Goal: Transaction & Acquisition: Purchase product/service

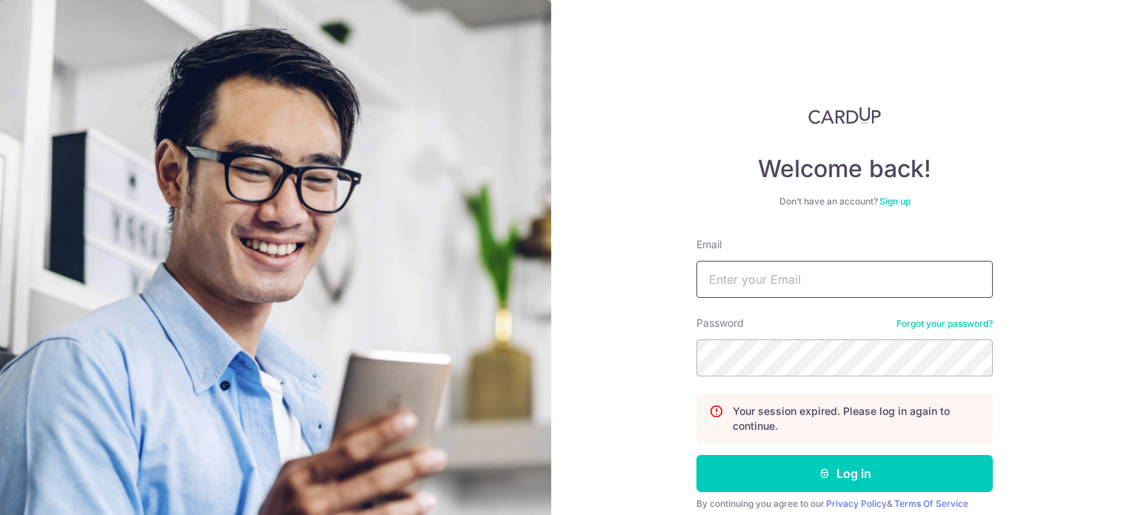
click at [761, 279] on input "Email" at bounding box center [844, 279] width 296 height 37
type input "puyuhui@gmail.com"
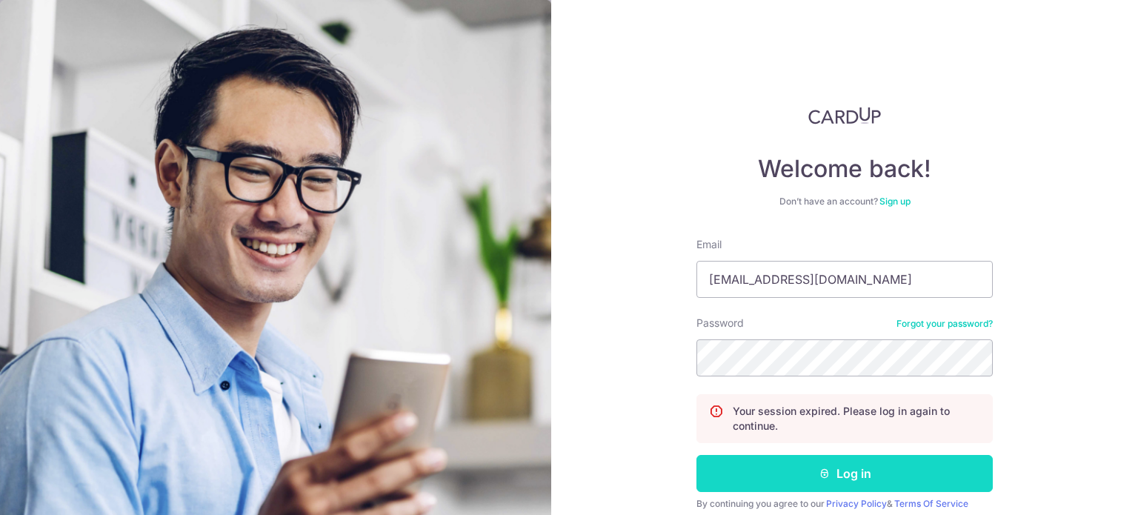
click at [792, 472] on button "Log in" at bounding box center [844, 473] width 296 height 37
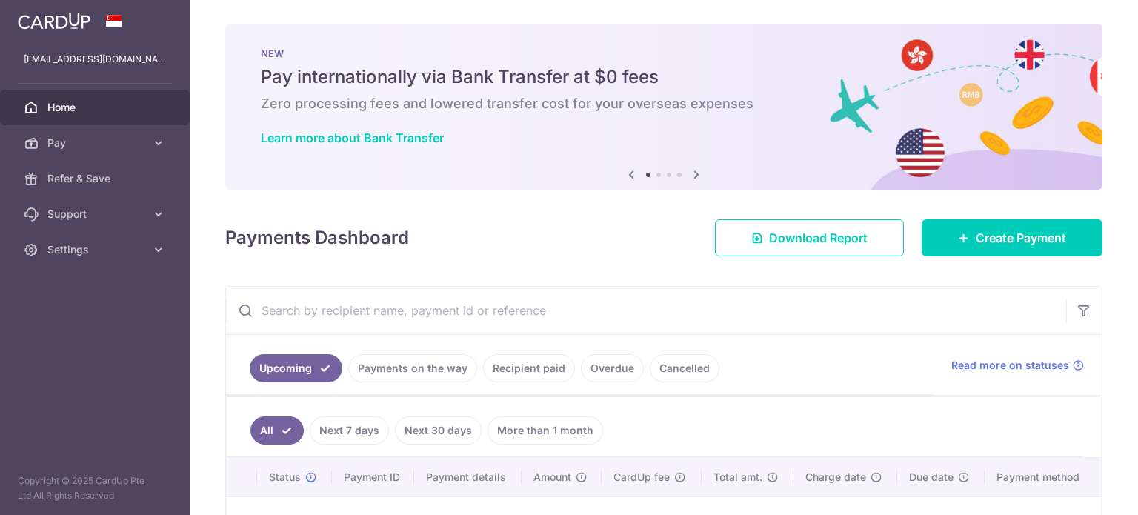
scroll to position [74, 0]
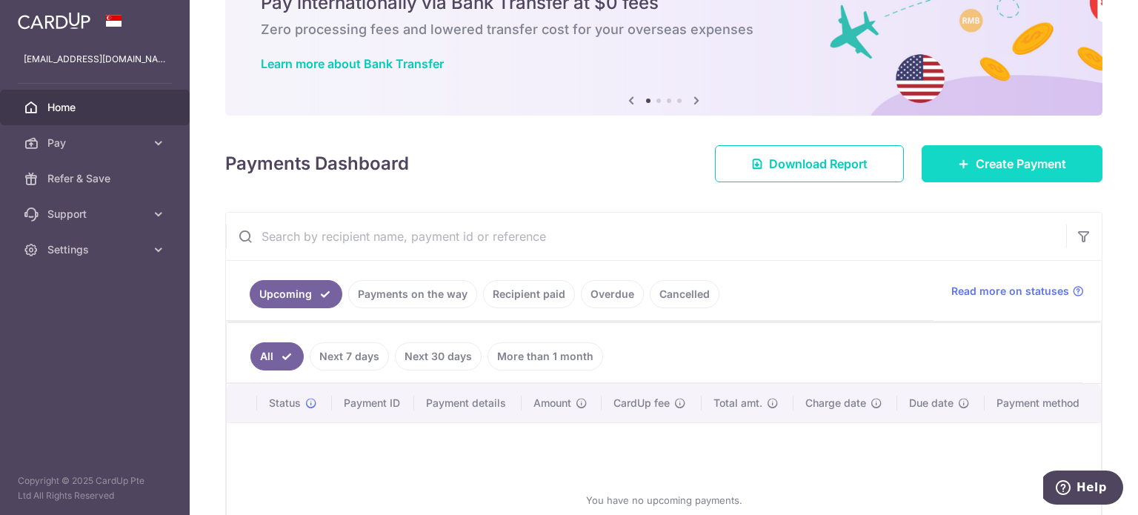
click at [1010, 159] on span "Create Payment" at bounding box center [1021, 164] width 90 height 18
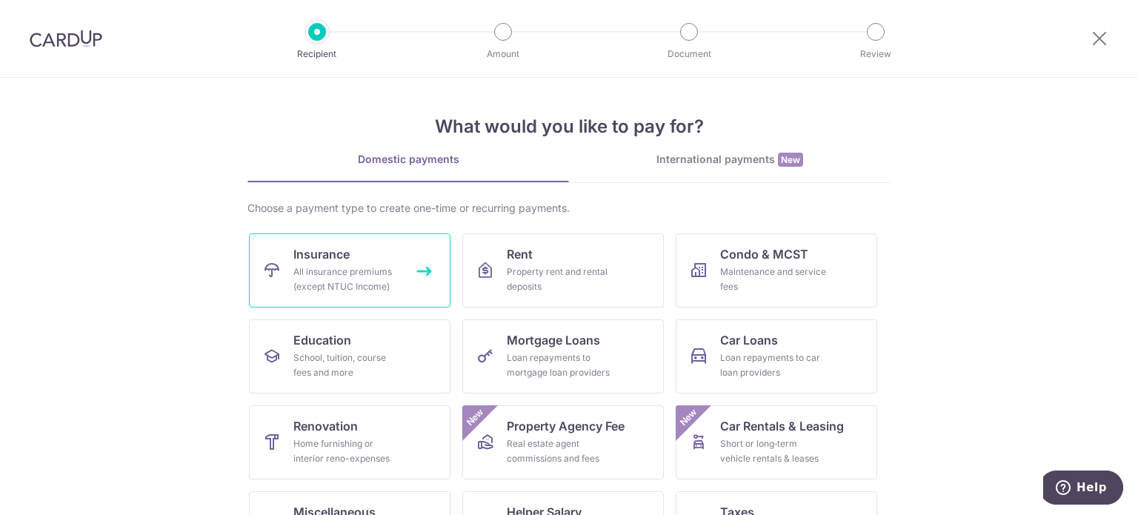
click at [370, 248] on link "Insurance All insurance premiums (except NTUC Income)" at bounding box center [349, 270] width 201 height 74
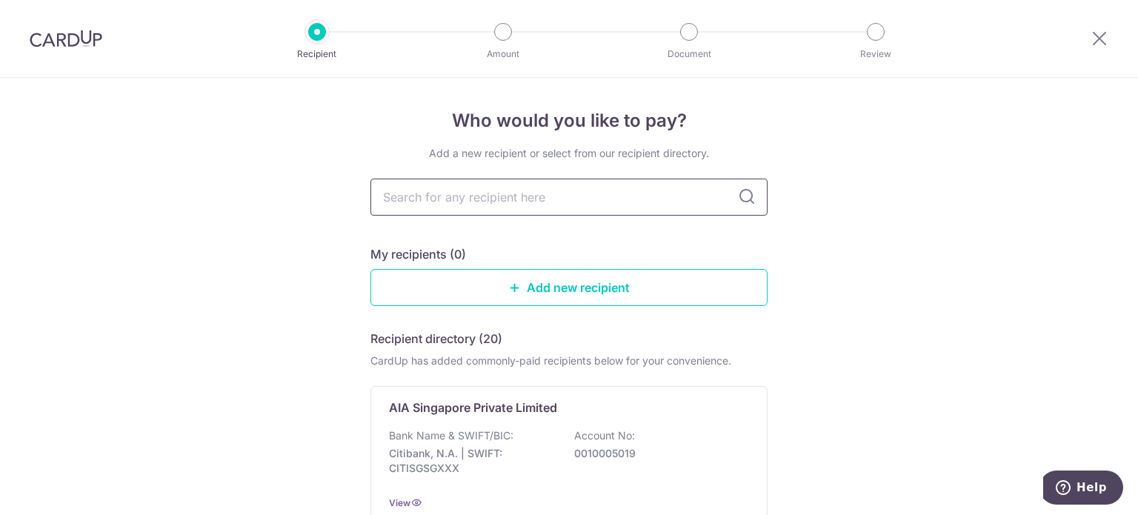
click at [450, 196] on input "text" at bounding box center [568, 197] width 397 height 37
type input "great"
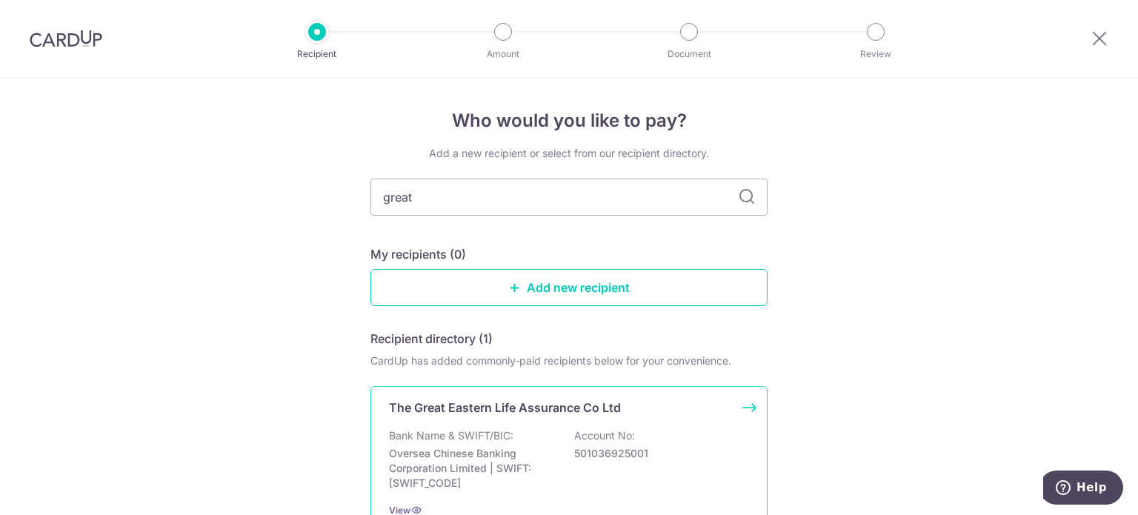
click at [545, 422] on div "The Great Eastern Life Assurance Co Ltd Bank Name & SWIFT/BIC: Oversea Chinese …" at bounding box center [568, 458] width 397 height 144
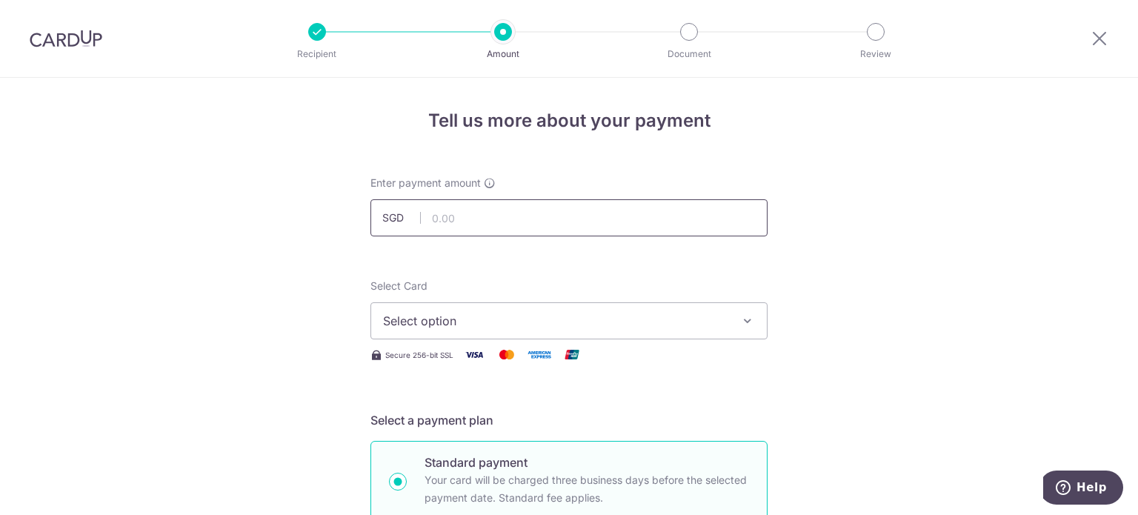
click at [492, 223] on input "text" at bounding box center [568, 217] width 397 height 37
click at [493, 216] on input "text" at bounding box center [568, 217] width 397 height 37
type input "24,950.50"
click at [509, 286] on div "Select Card Select option Add credit card Your Cards **** 1009 **** 2758 **** 4…" at bounding box center [568, 309] width 397 height 61
click at [509, 316] on span "Select option" at bounding box center [555, 321] width 345 height 18
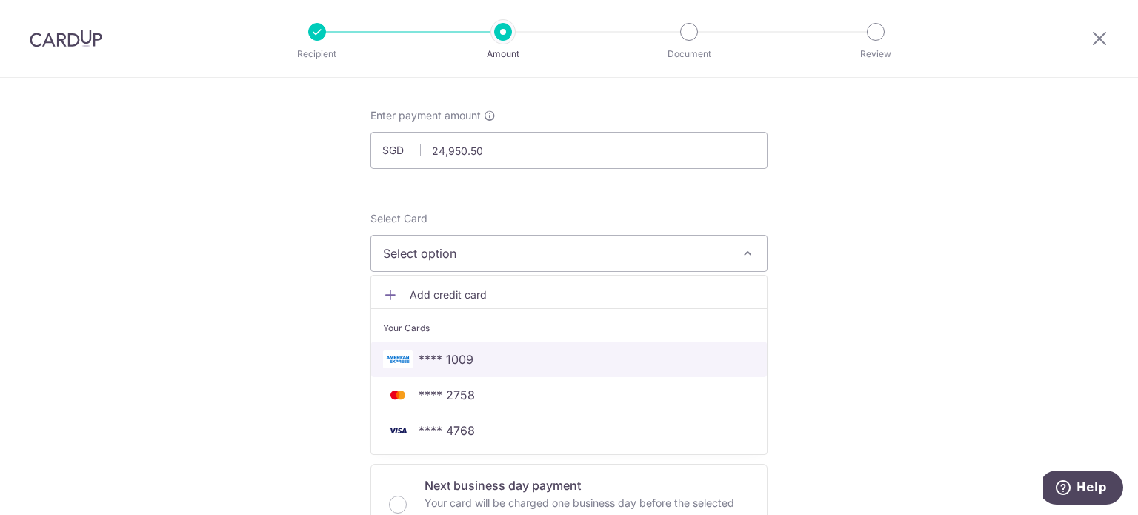
scroll to position [148, 0]
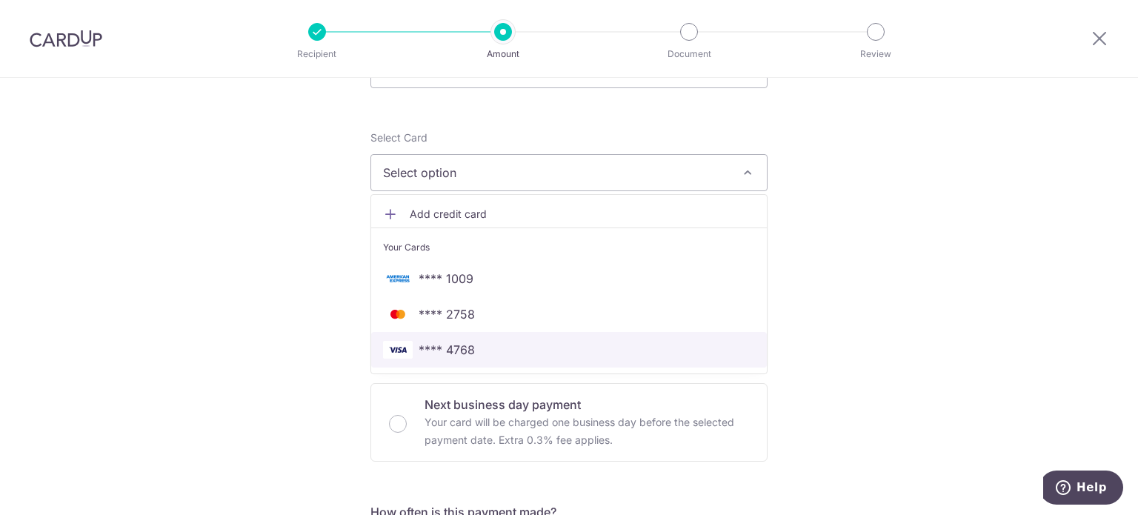
click at [450, 348] on span "**** 4768" at bounding box center [447, 350] width 56 height 18
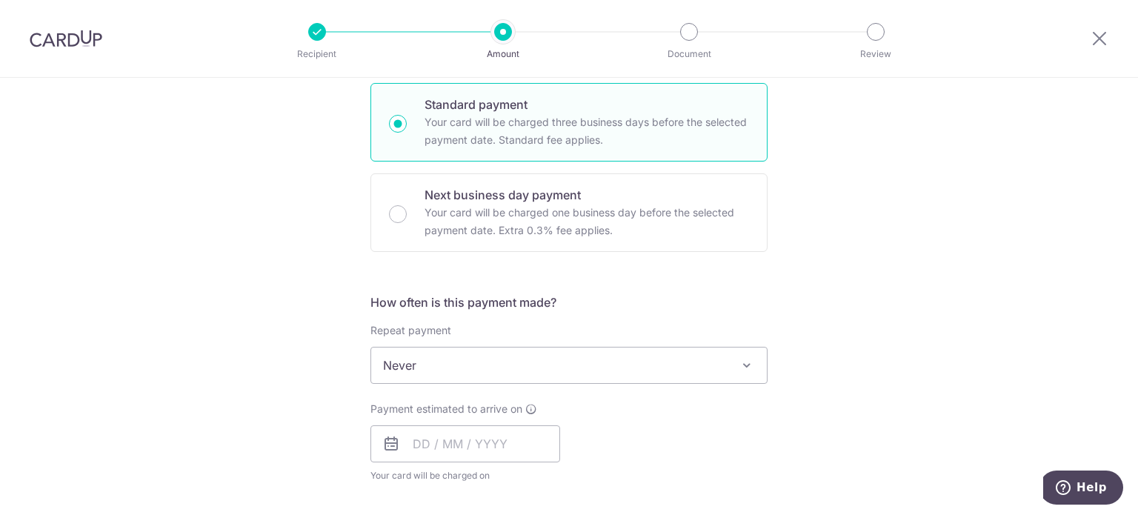
scroll to position [370, 0]
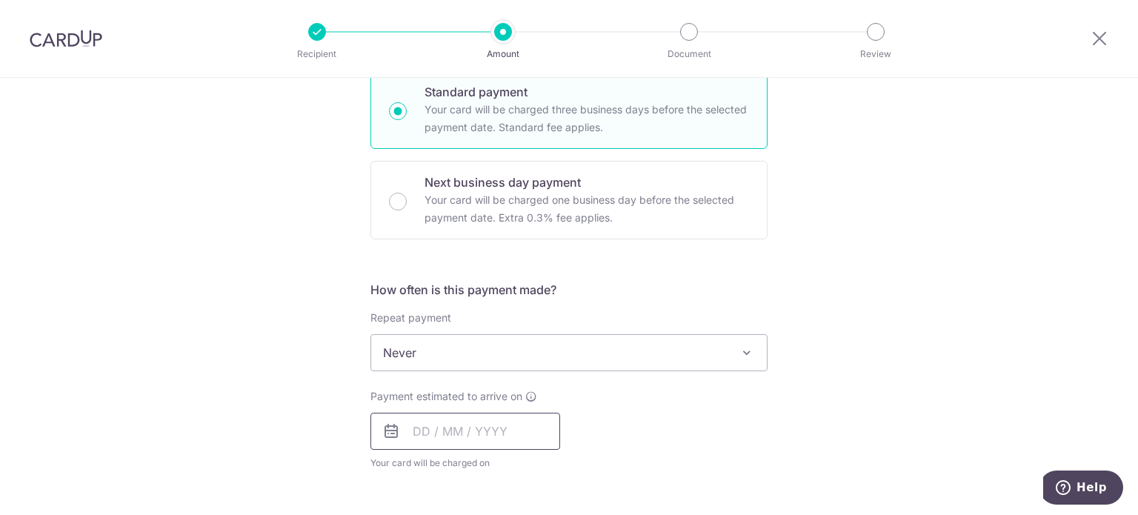
click at [492, 426] on input "text" at bounding box center [465, 431] width 190 height 37
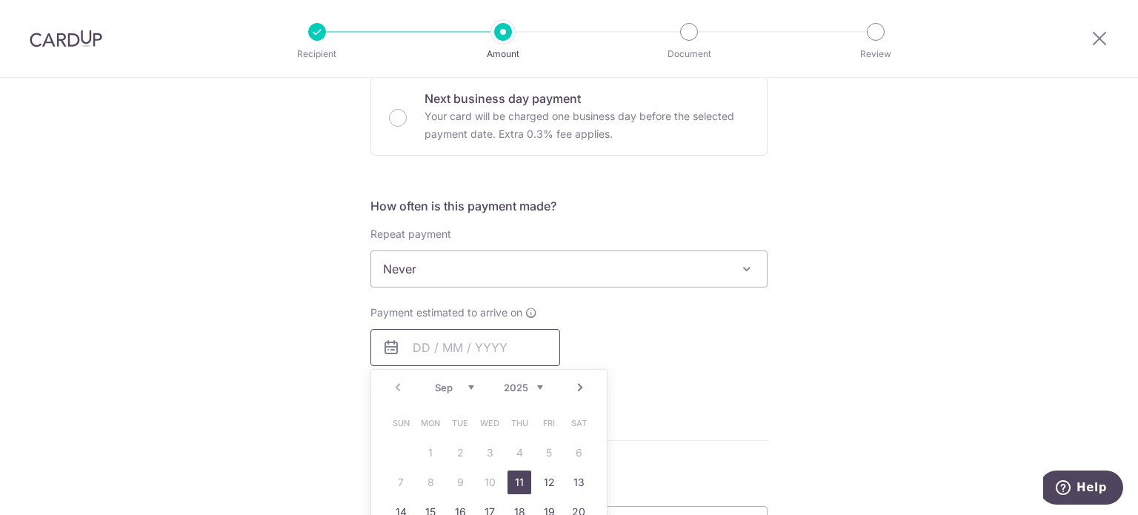
scroll to position [519, 0]
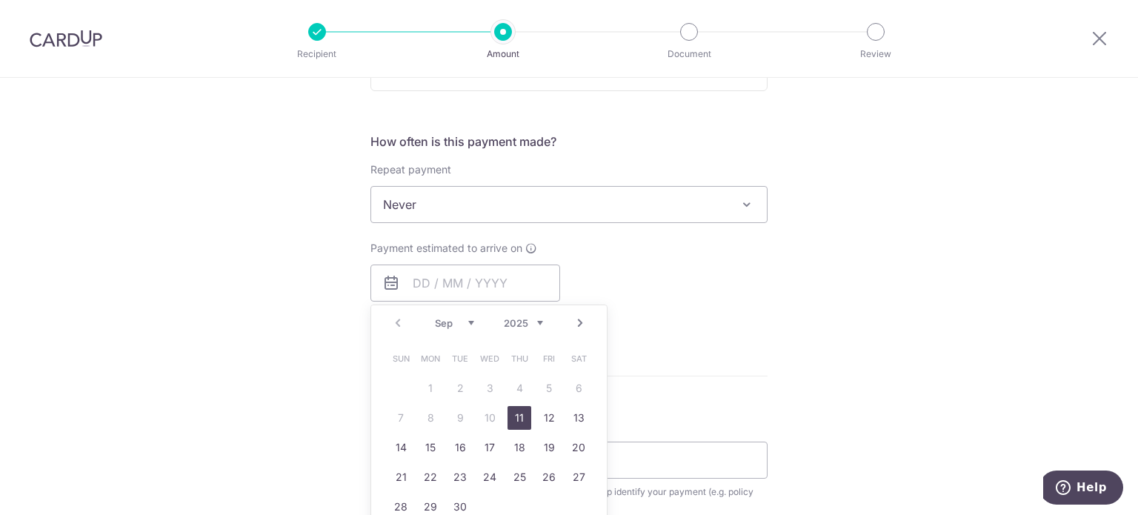
click at [515, 421] on link "11" at bounding box center [519, 418] width 24 height 24
type input "[DATE]"
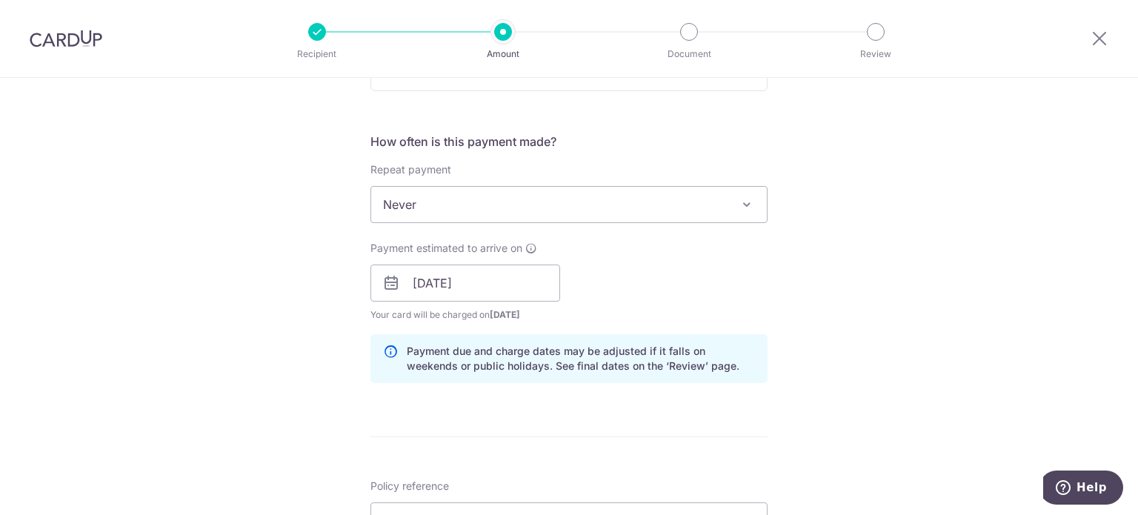
click at [807, 370] on div "Tell us more about your payment Enter payment amount SGD 24,950.50 24950.50 Sel…" at bounding box center [569, 259] width 1138 height 1401
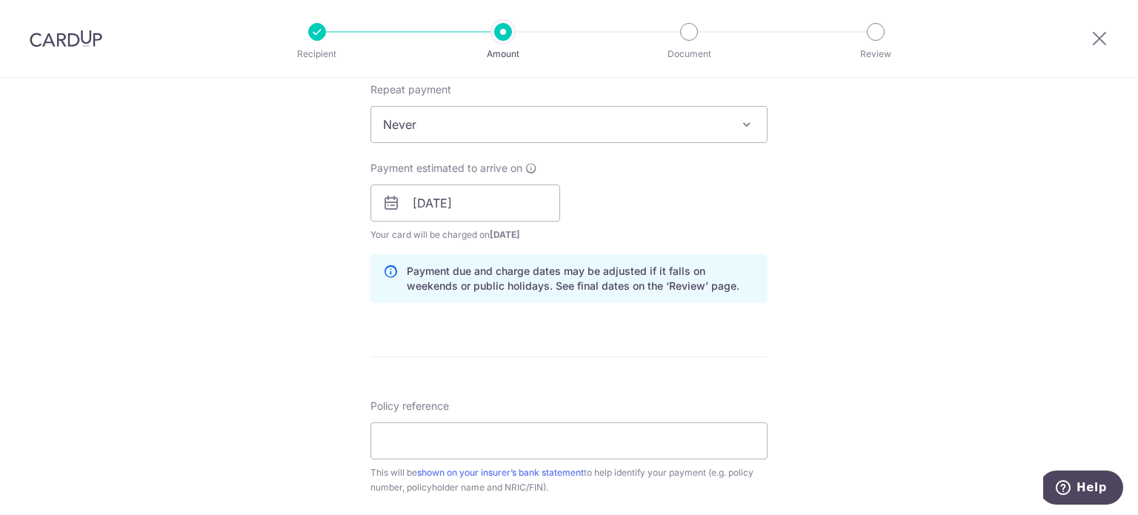
scroll to position [741, 0]
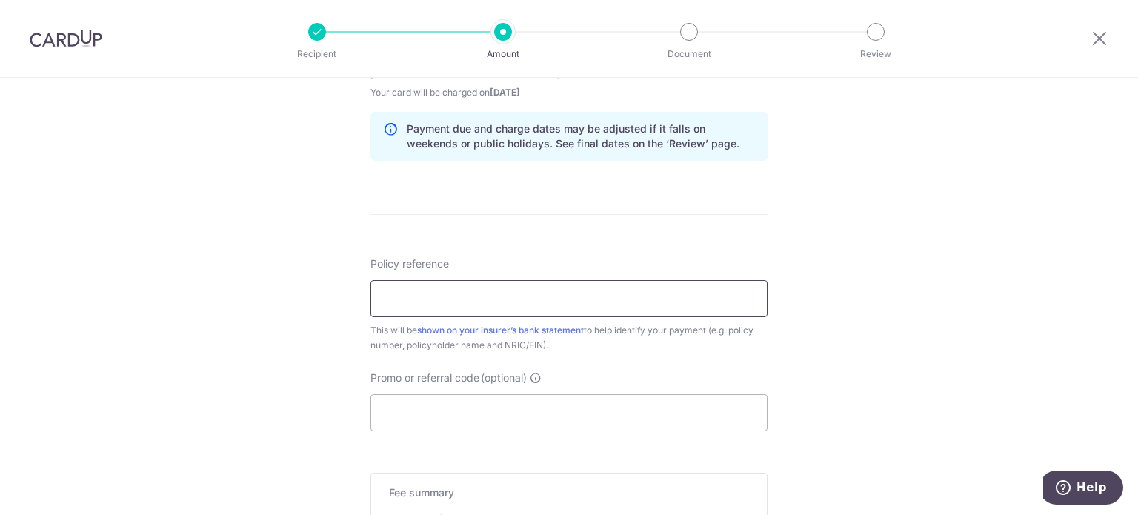
click at [440, 307] on input "Policy reference" at bounding box center [568, 298] width 397 height 37
click at [433, 304] on input "Policy reference" at bounding box center [568, 298] width 397 height 37
type input "0246424864"
click at [475, 404] on input "Promo or referral code (optional)" at bounding box center [568, 412] width 397 height 37
paste input "OCBC90NV"
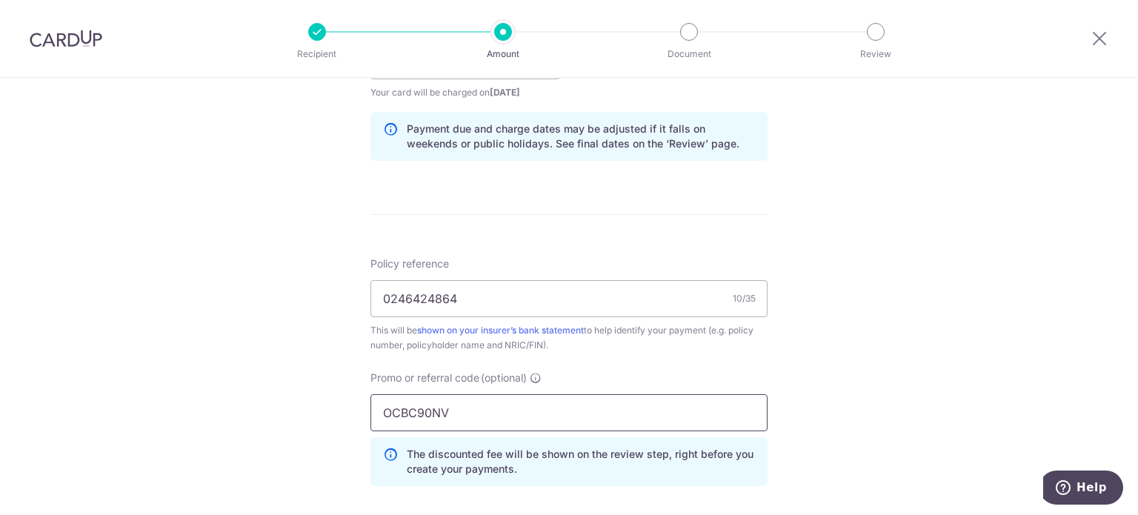
type input "OCBC90NV"
click at [950, 405] on div "Tell us more about your payment Enter payment amount SGD 24,950.50 24950.50 Sel…" at bounding box center [569, 70] width 1138 height 1467
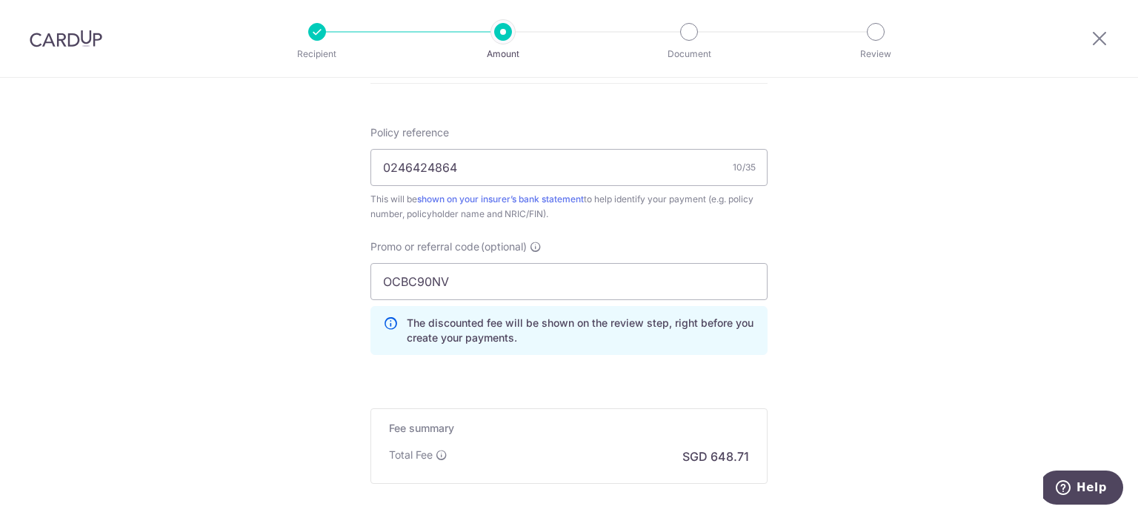
scroll to position [1028, 0]
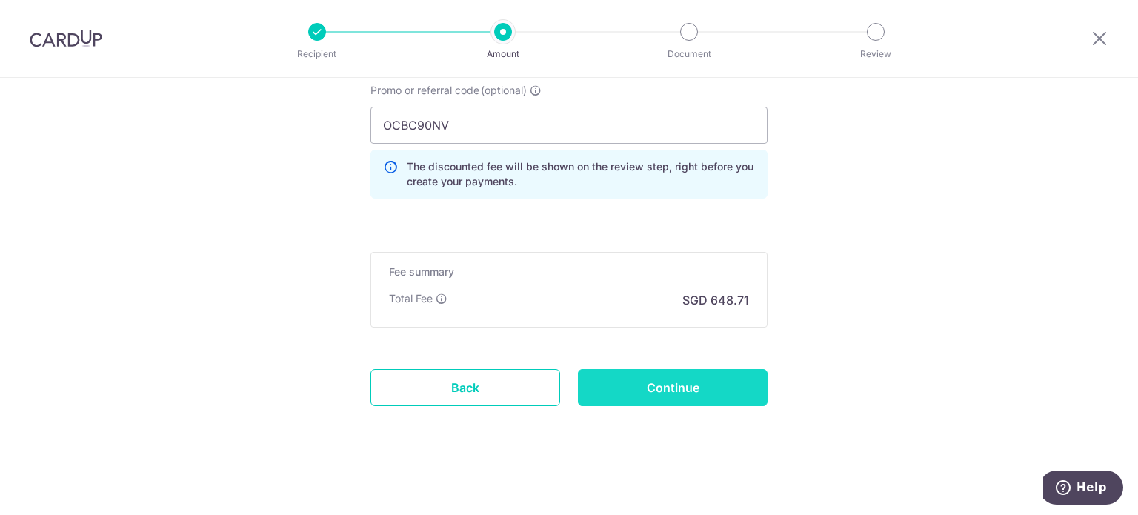
click at [601, 384] on input "Continue" at bounding box center [673, 387] width 190 height 37
type input "Create Schedule"
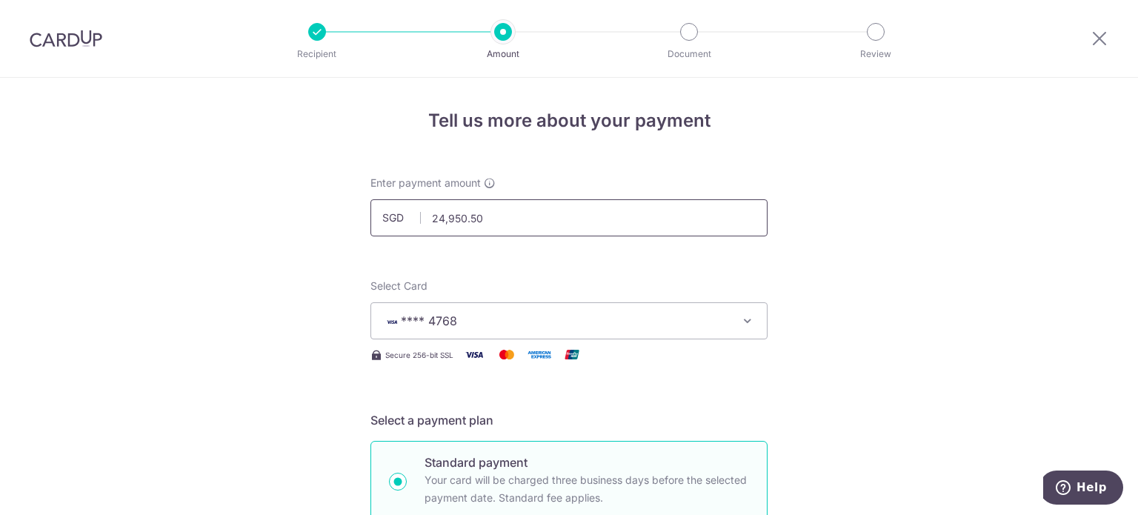
click at [465, 223] on input "24,950.50" at bounding box center [568, 217] width 397 height 37
click at [452, 214] on input "24,950.50" at bounding box center [568, 217] width 397 height 37
type input "2,490.50"
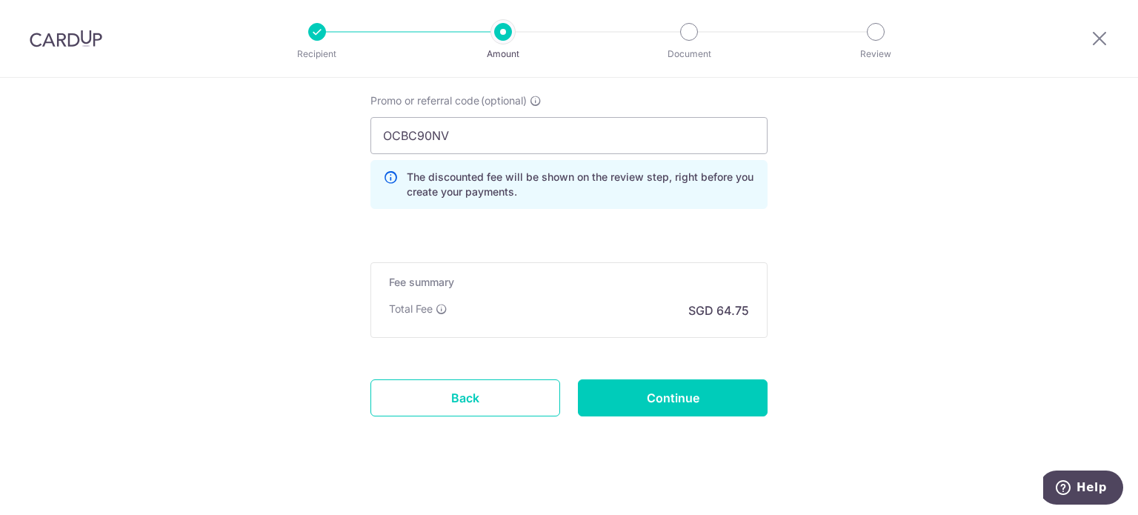
scroll to position [1028, 0]
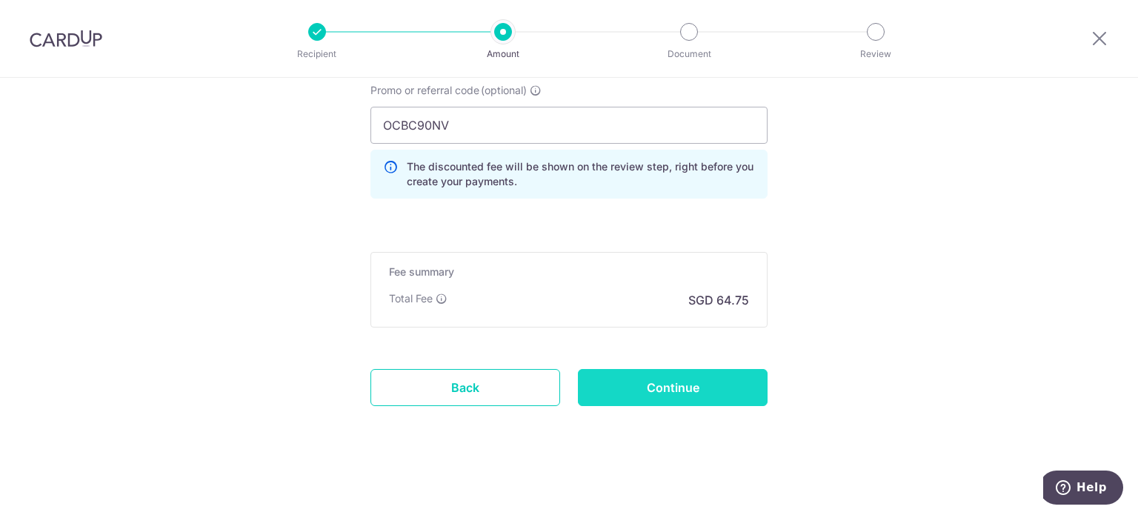
click at [650, 390] on input "Continue" at bounding box center [673, 387] width 190 height 37
type input "Update Schedule"
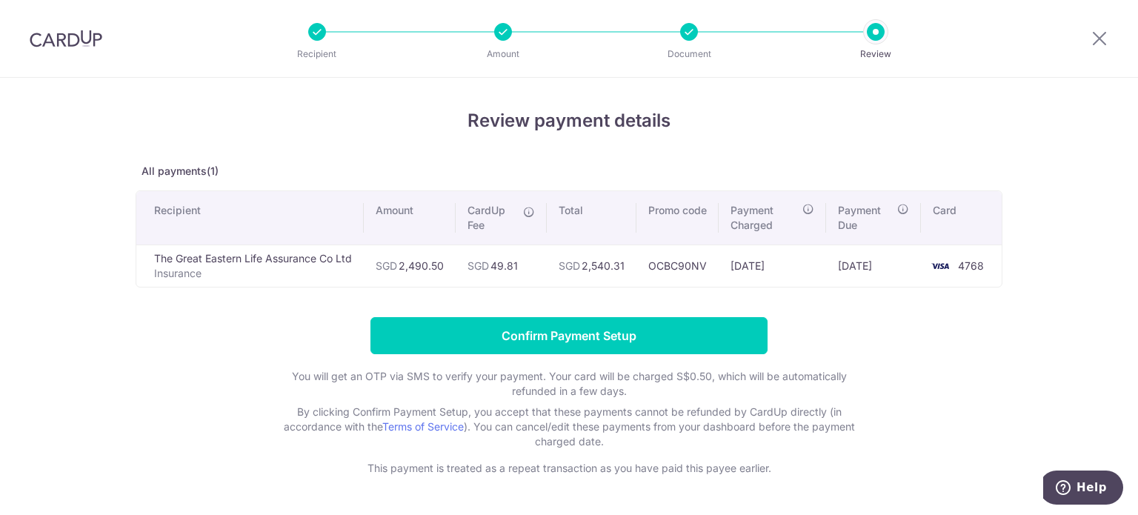
scroll to position [47, 0]
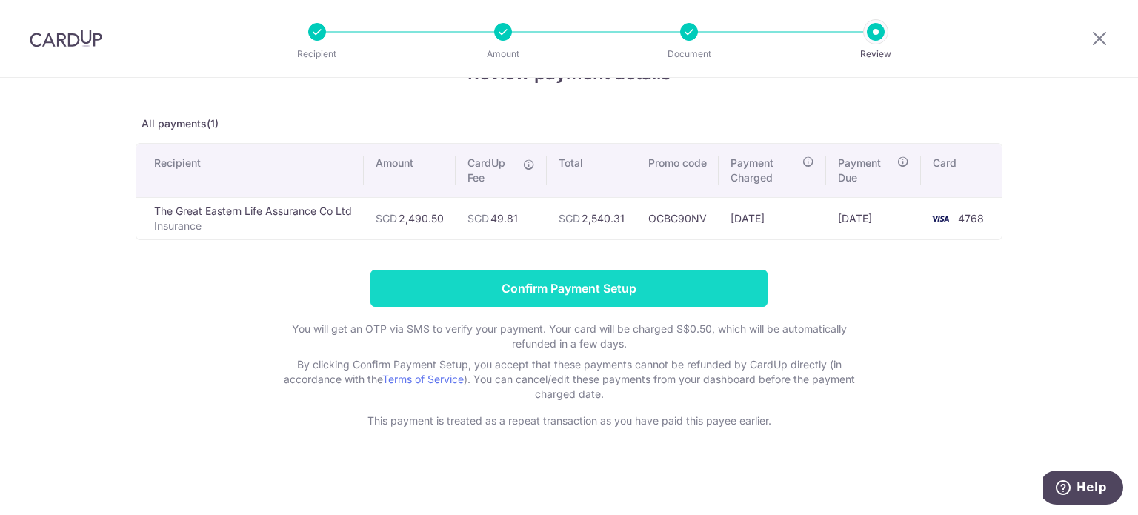
click at [646, 298] on input "Confirm Payment Setup" at bounding box center [568, 288] width 397 height 37
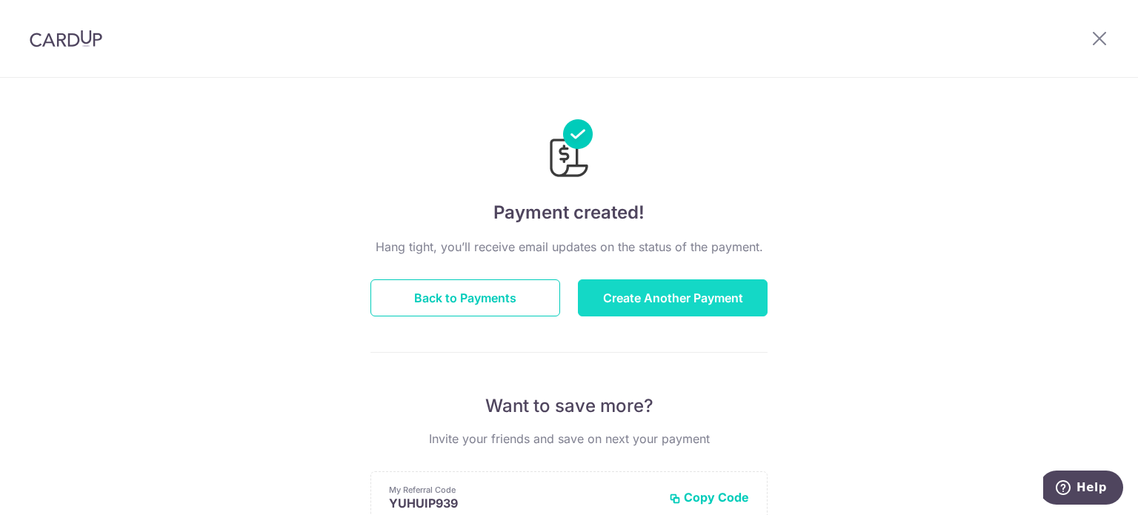
click at [621, 304] on button "Create Another Payment" at bounding box center [673, 297] width 190 height 37
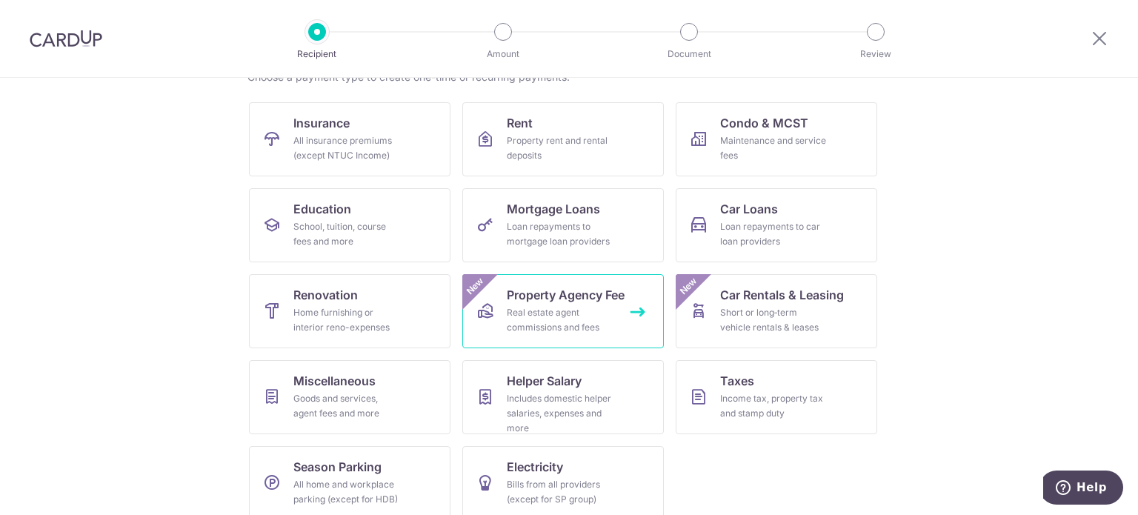
scroll to position [147, 0]
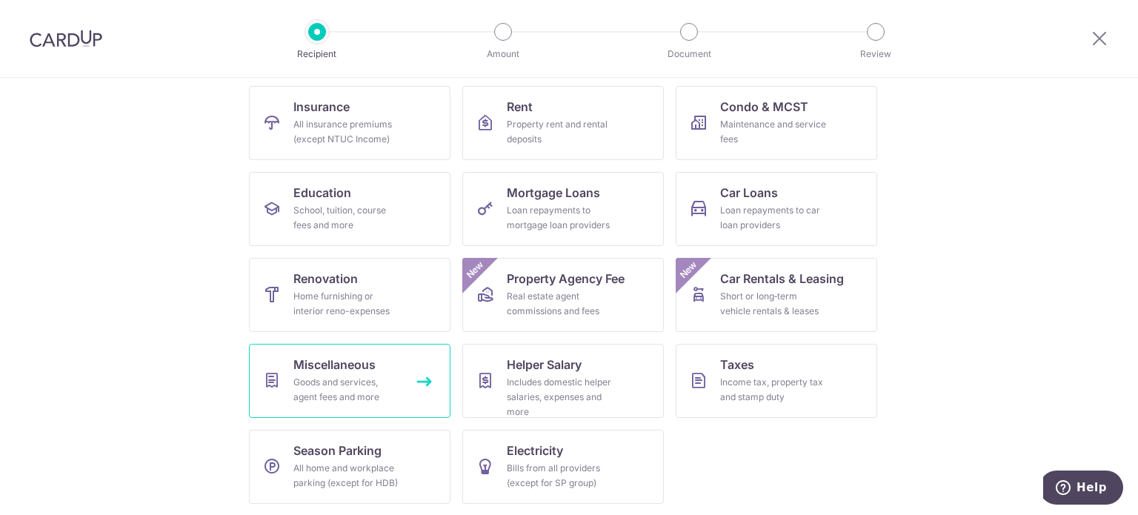
click at [338, 405] on link "Miscellaneous Goods and services, agent fees and more" at bounding box center [349, 381] width 201 height 74
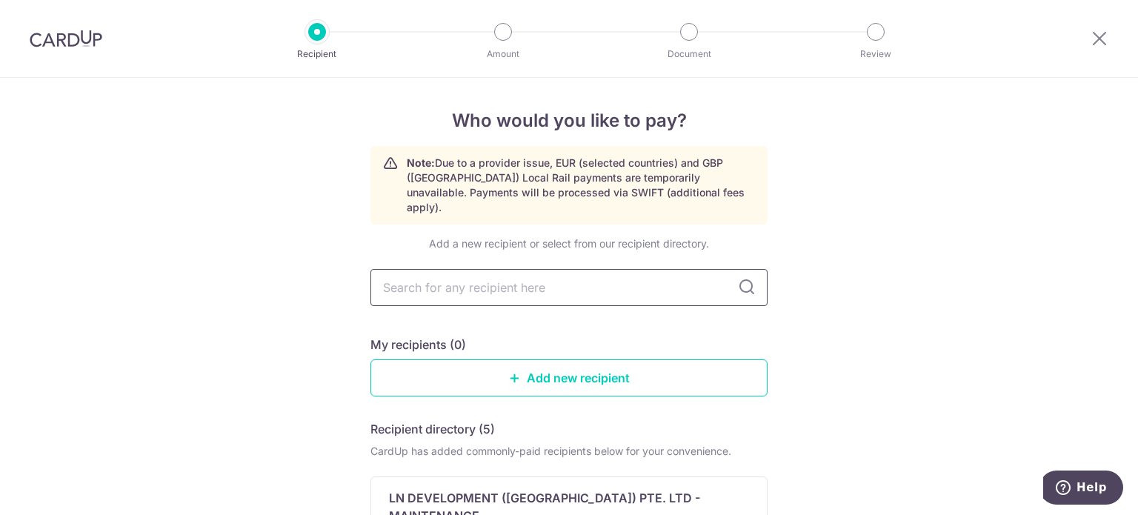
click at [514, 278] on input "text" at bounding box center [568, 287] width 397 height 37
type input "the teng company ltd"
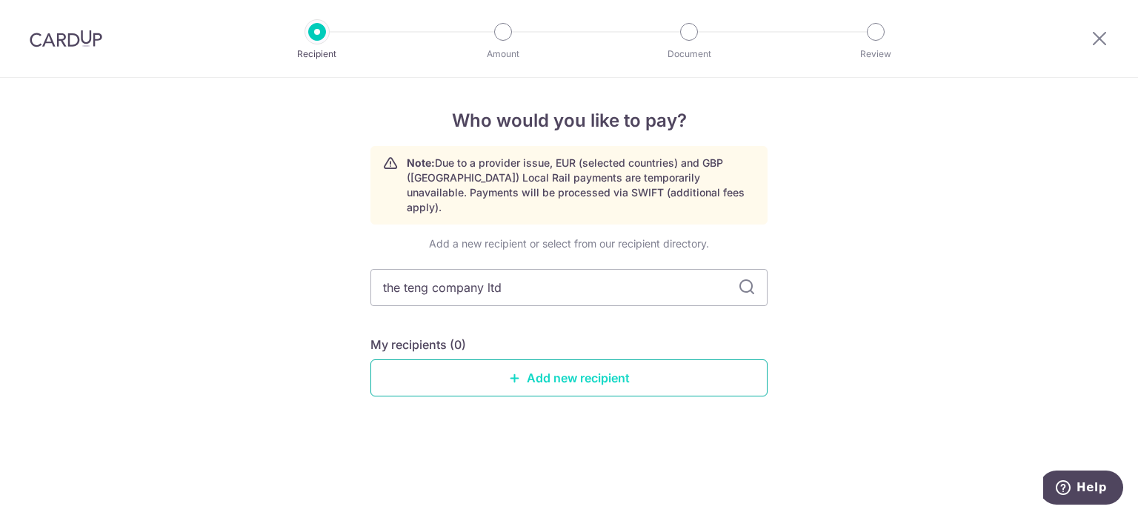
click at [711, 361] on link "Add new recipient" at bounding box center [568, 377] width 397 height 37
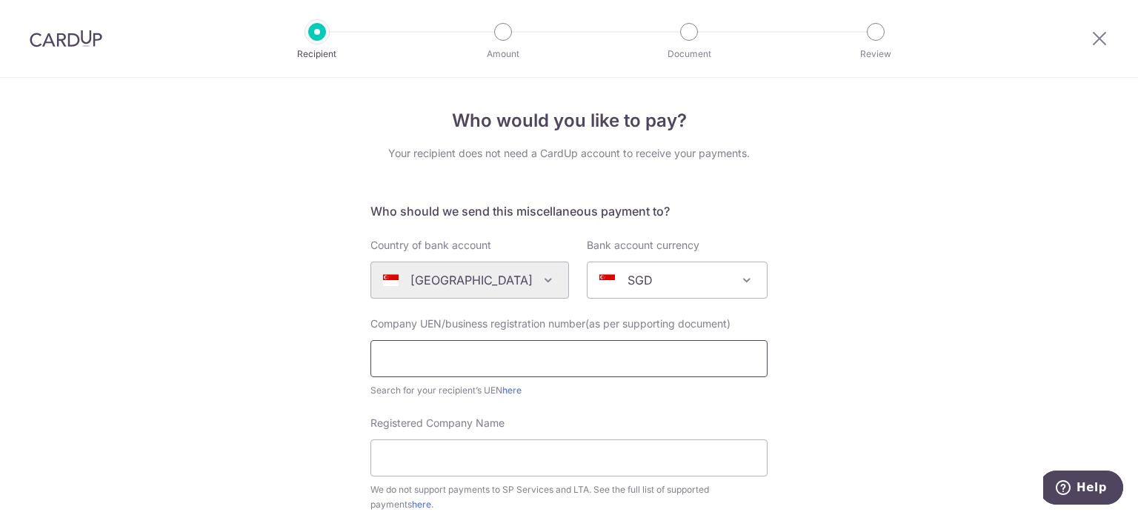
click at [651, 355] on input "text" at bounding box center [568, 358] width 397 height 37
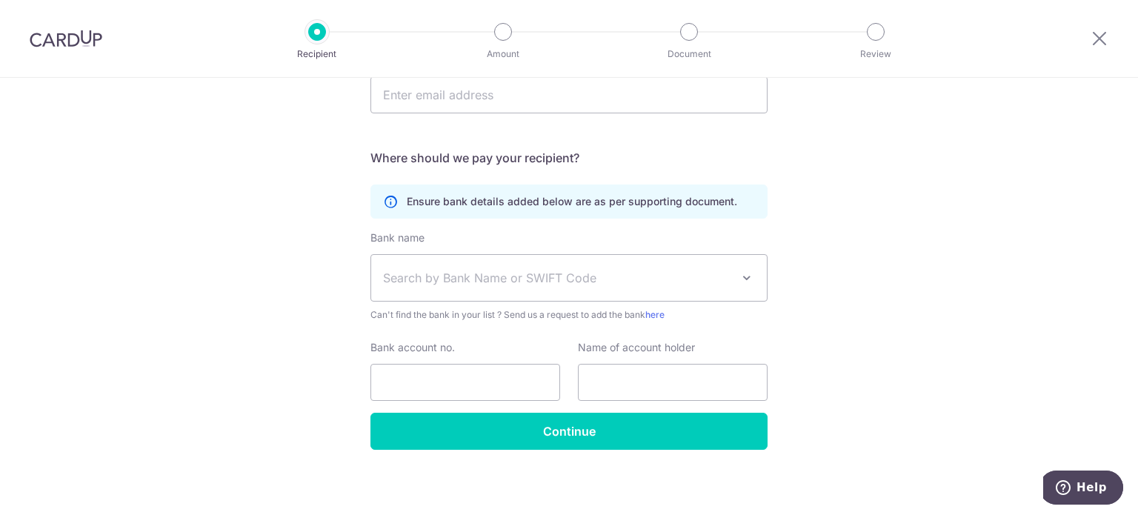
scroll to position [480, 0]
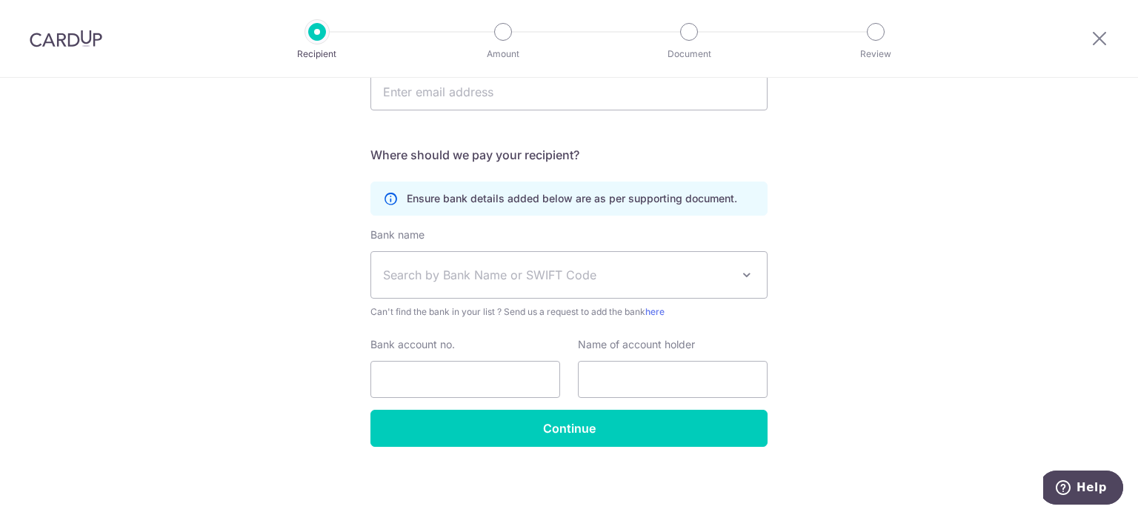
type input "201502077"
